Goal: Task Accomplishment & Management: Use online tool/utility

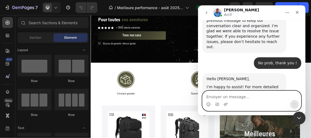
scroll to position [1136, 0]
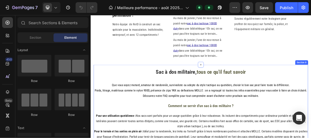
scroll to position [635, 0]
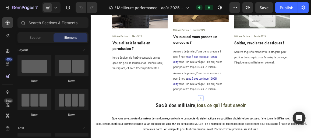
drag, startPoint x: 287, startPoint y: 131, endPoint x: 283, endPoint y: 136, distance: 6.7
click at [287, 131] on div "Suivez-nous Heading @militaire_faction Text block Row Image Militaire Faction T…" at bounding box center [251, 11] width 322 height 250
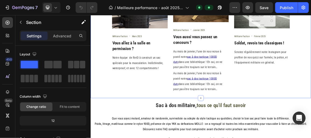
click at [185, 128] on div "Suivez-nous Heading @militaire_faction Text block Row Image Militaire Faction T…" at bounding box center [251, 11] width 322 height 250
click at [236, 129] on div "Suivez-nous Heading @militaire_faction Text block Row Image Militaire Faction T…" at bounding box center [251, 11] width 322 height 250
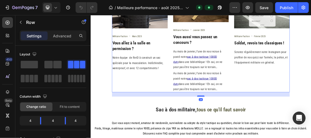
drag, startPoint x: 252, startPoint y: 127, endPoint x: 252, endPoint y: 133, distance: 6.5
click at [252, 133] on div at bounding box center [251, 133] width 11 height 2
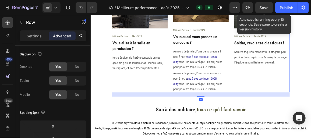
click at [260, 4] on button "Save" at bounding box center [264, 7] width 18 height 11
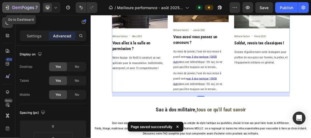
click at [11, 5] on div "7" at bounding box center [21, 7] width 33 height 6
